Goal: Information Seeking & Learning: Find specific fact

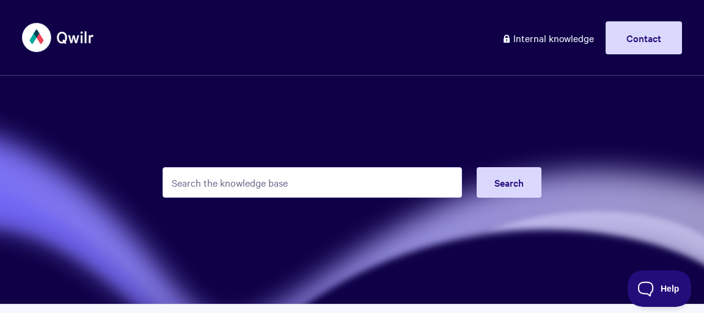
click at [264, 183] on input "Search the knowledge base" at bounding box center [311, 182] width 299 height 31
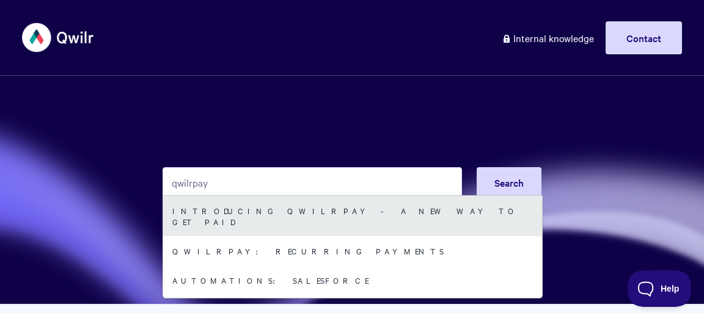
type input "qwilrpay"
click at [239, 219] on link "Introducing QwilrPay - A New Way to Get Paid" at bounding box center [352, 216] width 379 height 40
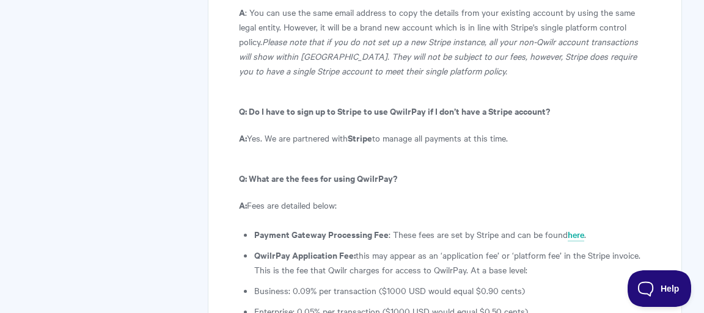
scroll to position [6599, 0]
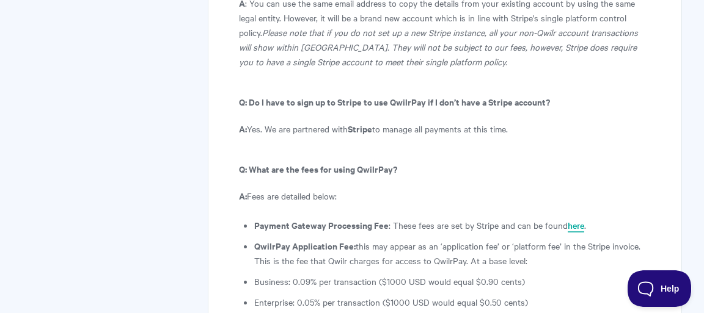
click at [576, 219] on link "here" at bounding box center [575, 225] width 16 height 13
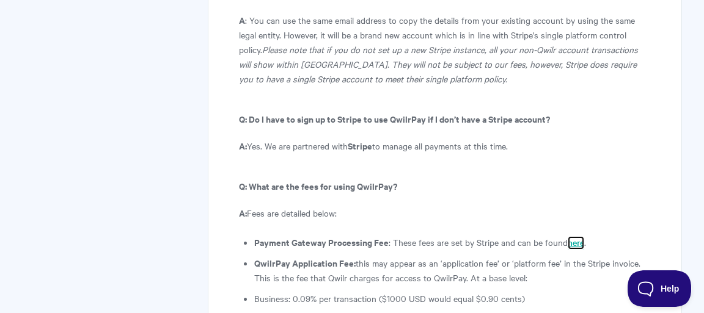
scroll to position [6582, 0]
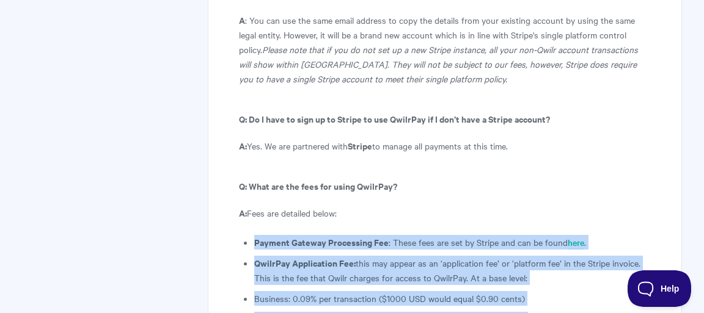
drag, startPoint x: 523, startPoint y: 170, endPoint x: 312, endPoint y: 177, distance: 211.4
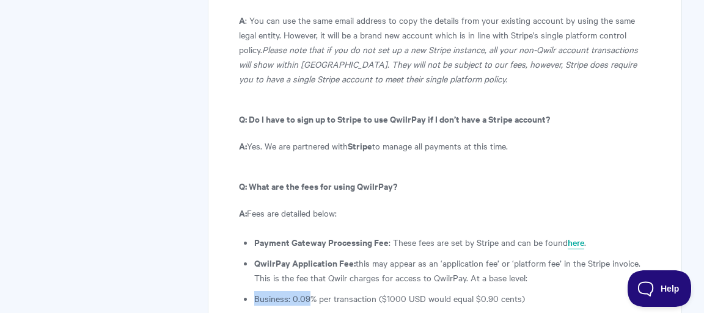
drag, startPoint x: 253, startPoint y: 151, endPoint x: 308, endPoint y: 151, distance: 55.6
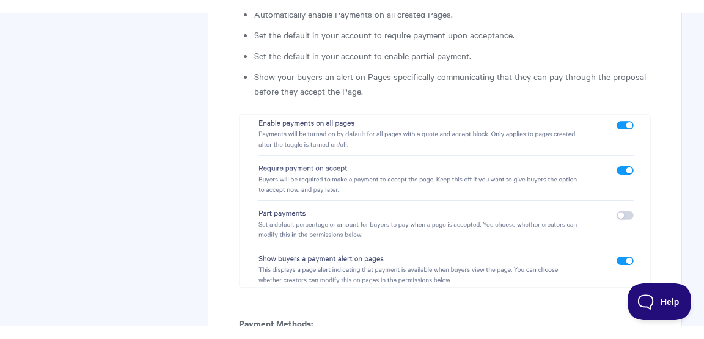
scroll to position [5245, 0]
